Goal: Complete application form

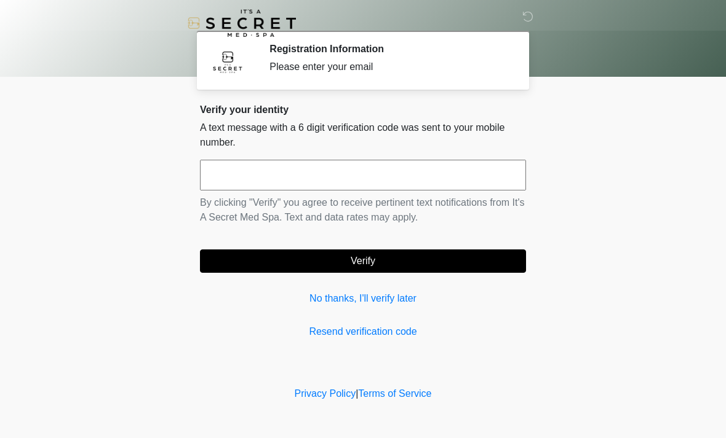
click at [219, 182] on input "text" at bounding box center [363, 175] width 326 height 31
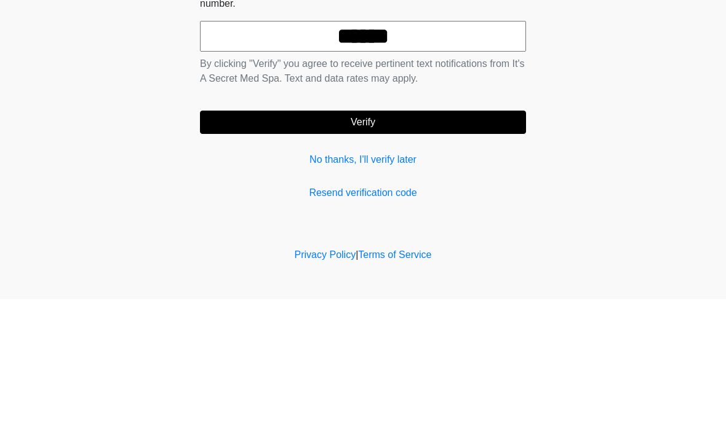
type input "******"
click at [262, 250] on button "Verify" at bounding box center [363, 261] width 326 height 23
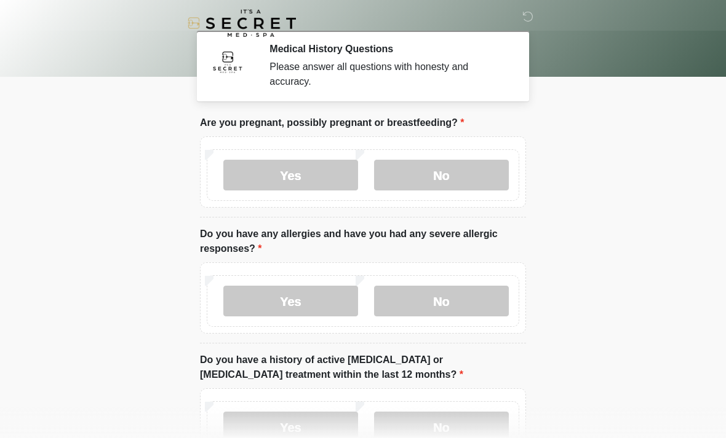
click at [461, 177] on label "No" at bounding box center [441, 175] width 135 height 31
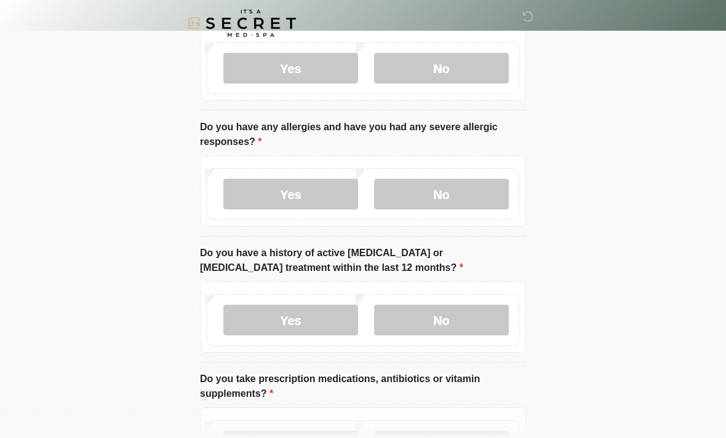
scroll to position [106, 0]
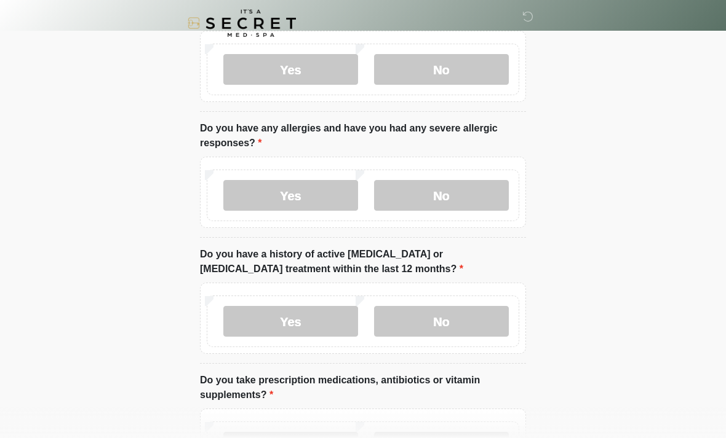
click at [287, 209] on label "Yes" at bounding box center [290, 195] width 135 height 31
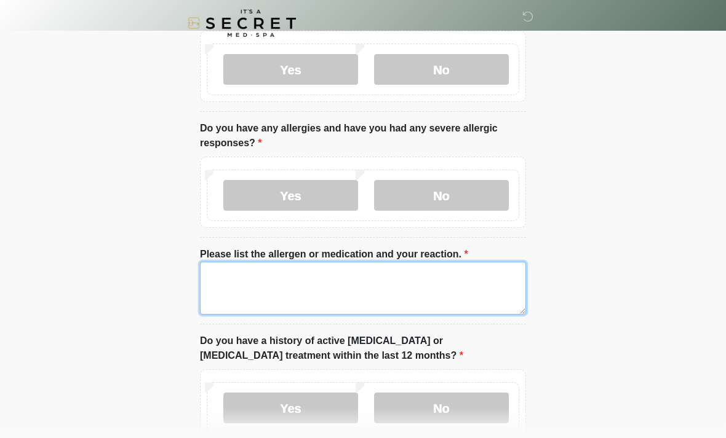
click at [335, 281] on textarea "Please list the allergen or medication and your reaction." at bounding box center [363, 288] width 326 height 53
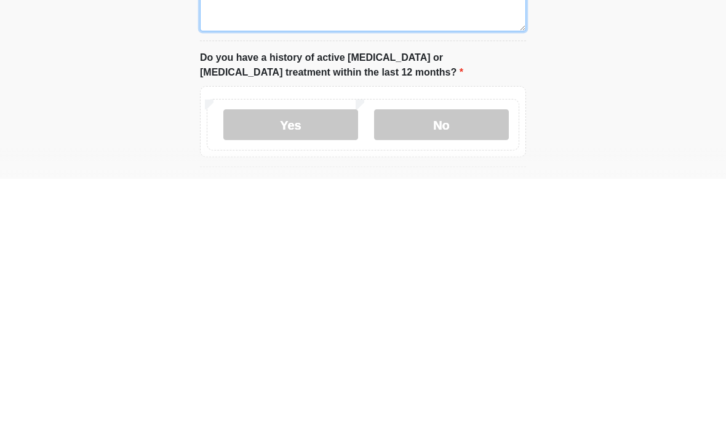
type textarea "**********"
click at [461, 369] on label "No" at bounding box center [441, 384] width 135 height 31
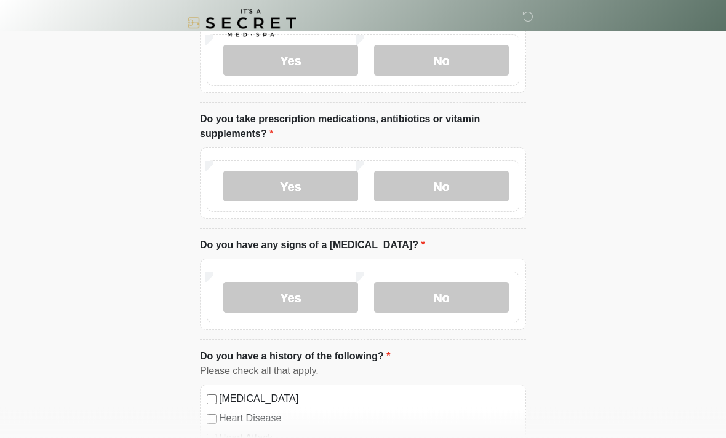
click at [426, 197] on label "No" at bounding box center [441, 187] width 135 height 31
click at [445, 298] on label "No" at bounding box center [441, 297] width 135 height 31
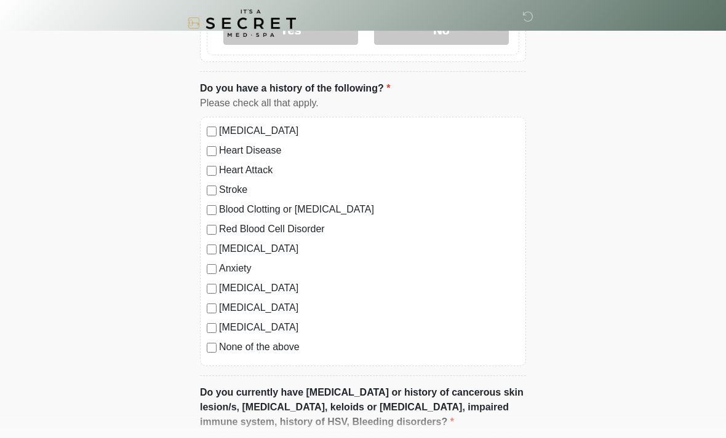
scroll to position [721, 0]
click at [259, 247] on label "[MEDICAL_DATA]" at bounding box center [369, 249] width 300 height 15
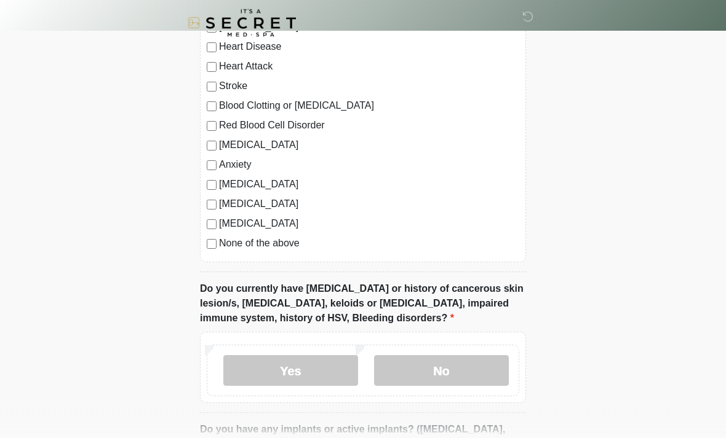
scroll to position [953, 0]
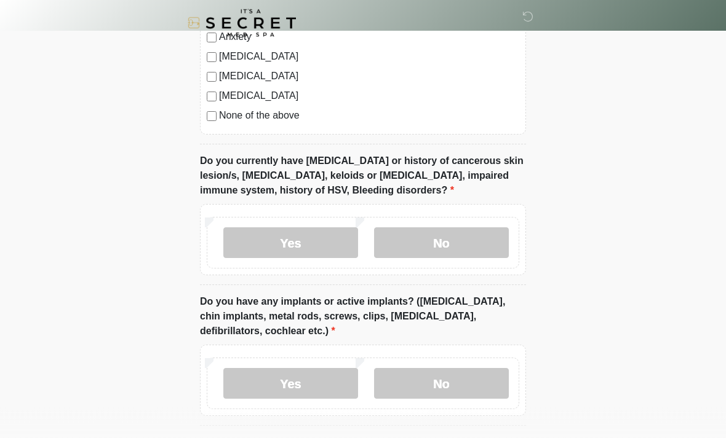
click at [477, 236] on label "No" at bounding box center [441, 243] width 135 height 31
click at [448, 395] on label "No" at bounding box center [441, 383] width 135 height 31
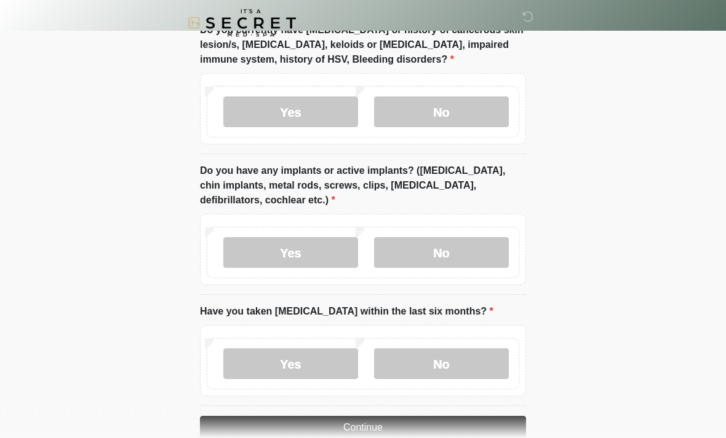
scroll to position [1110, 0]
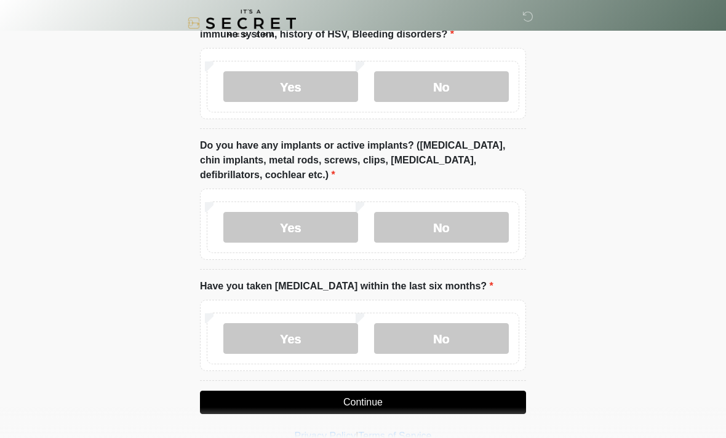
click at [488, 323] on label "No" at bounding box center [441, 338] width 135 height 31
click at [429, 400] on button "Continue" at bounding box center [363, 402] width 326 height 23
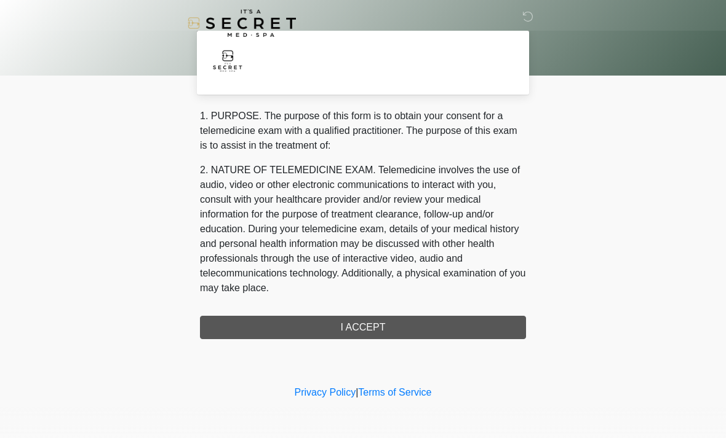
scroll to position [0, 0]
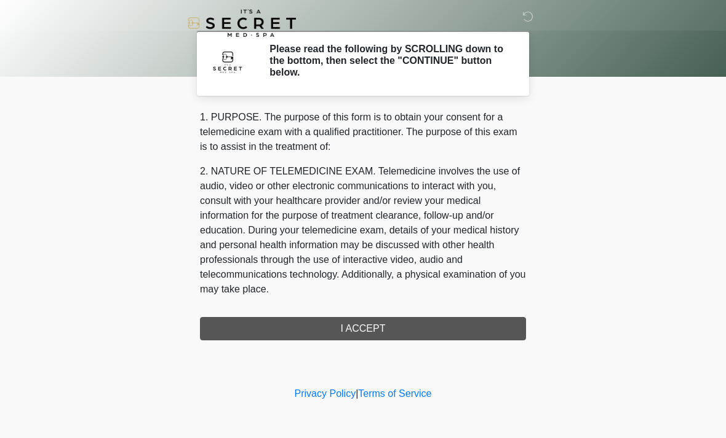
click at [449, 325] on div "1. PURPOSE. The purpose of this form is to obtain your consent for a telemedici…" at bounding box center [363, 225] width 326 height 231
click at [378, 330] on div "1. PURPOSE. The purpose of this form is to obtain your consent for a telemedici…" at bounding box center [363, 225] width 326 height 231
click at [388, 330] on div "1. PURPOSE. The purpose of this form is to obtain your consent for a telemedici…" at bounding box center [363, 225] width 326 height 231
click at [355, 325] on div "1. PURPOSE. The purpose of this form is to obtain your consent for a telemedici…" at bounding box center [363, 225] width 326 height 231
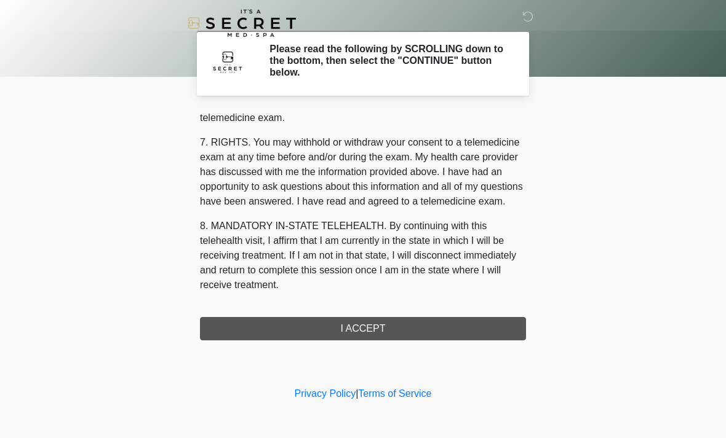
click at [387, 328] on div "1. PURPOSE. The purpose of this form is to obtain your consent for a telemedici…" at bounding box center [363, 225] width 326 height 231
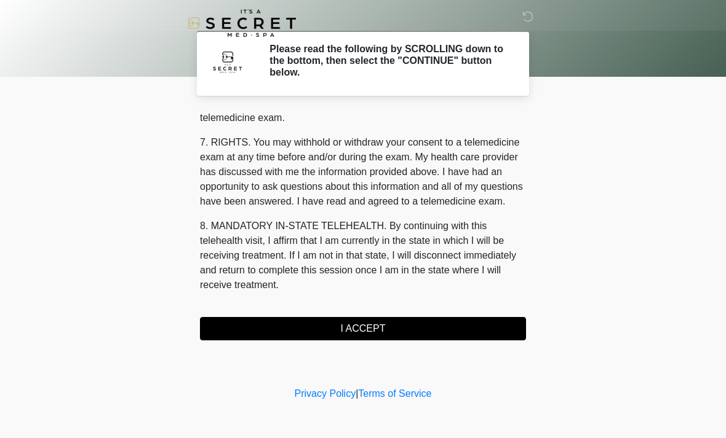
scroll to position [521, 0]
click at [383, 327] on button "I ACCEPT" at bounding box center [363, 328] width 326 height 23
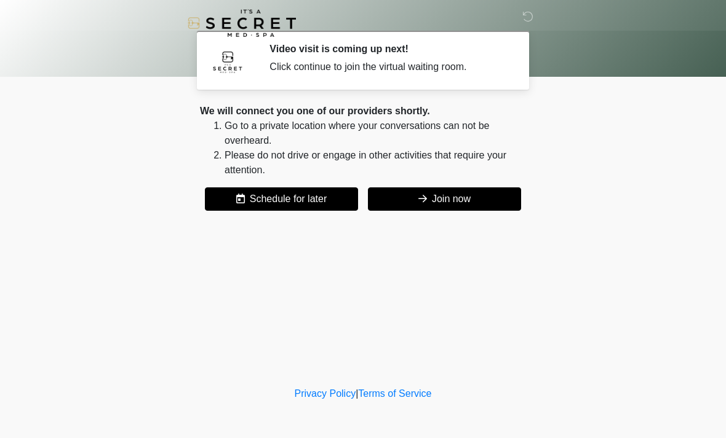
click at [477, 192] on button "Join now" at bounding box center [444, 199] width 153 height 23
